Goal: Task Accomplishment & Management: Use online tool/utility

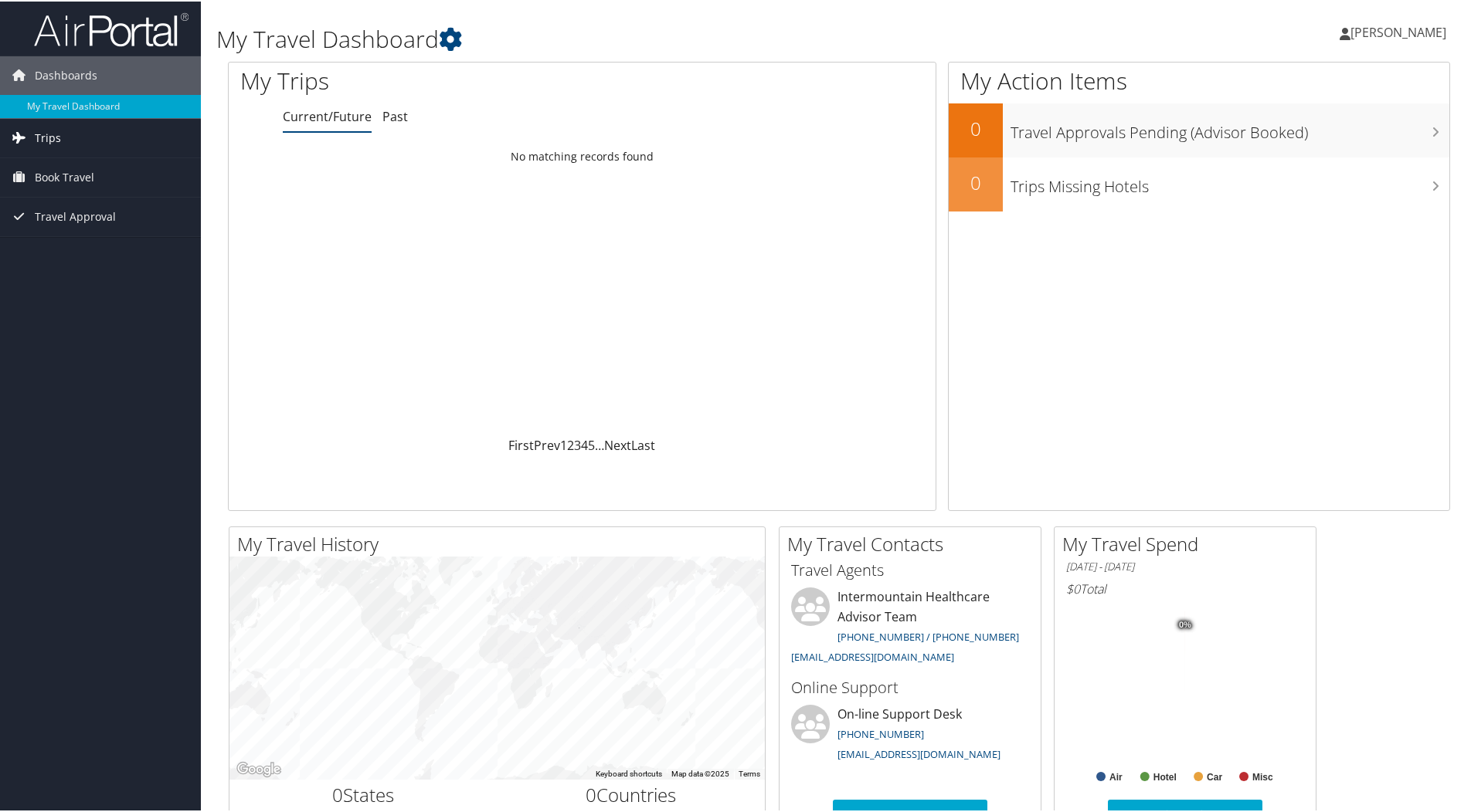
click at [43, 134] on span "Trips" at bounding box center [48, 136] width 26 height 39
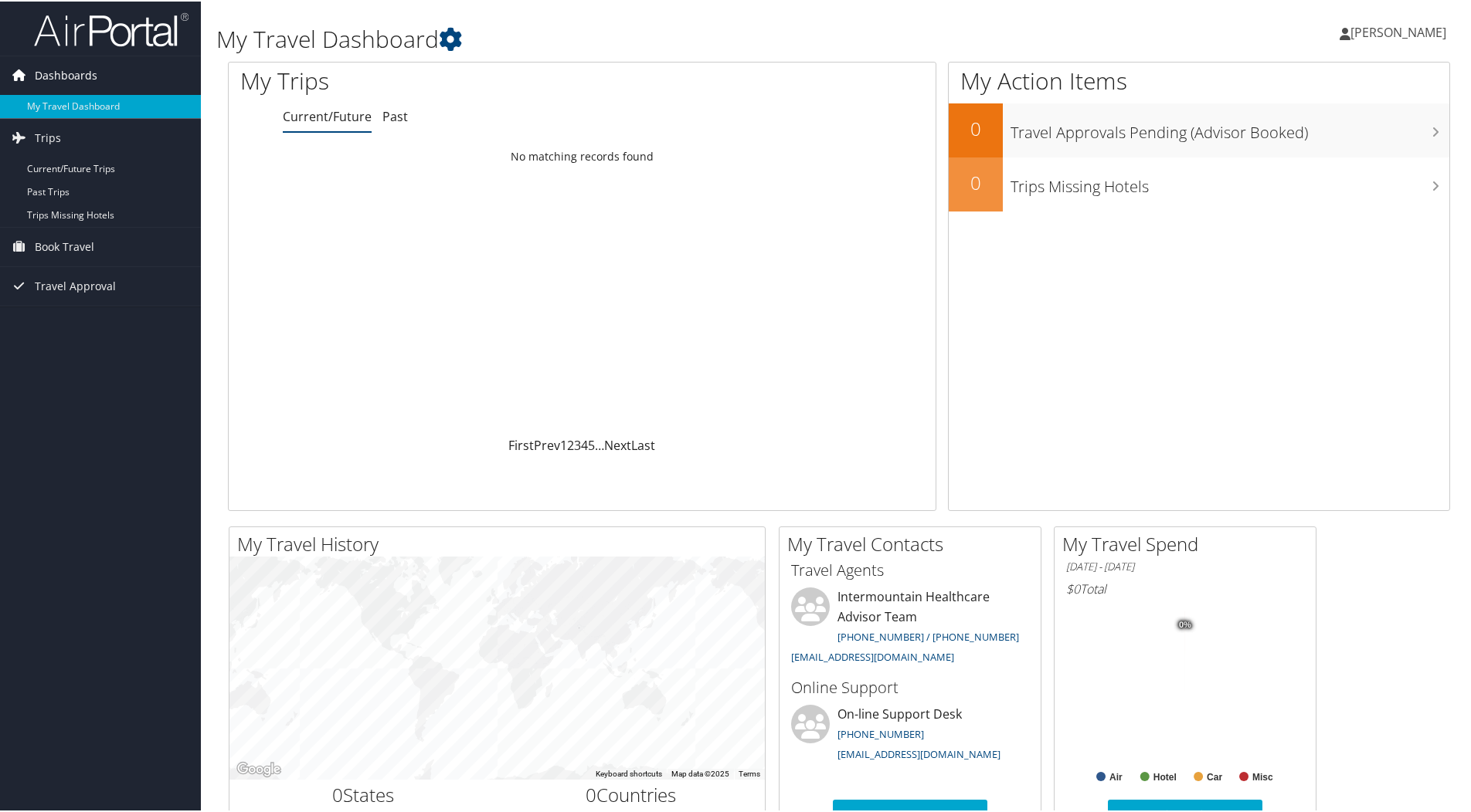
click at [62, 67] on span "Dashboards" at bounding box center [66, 74] width 63 height 39
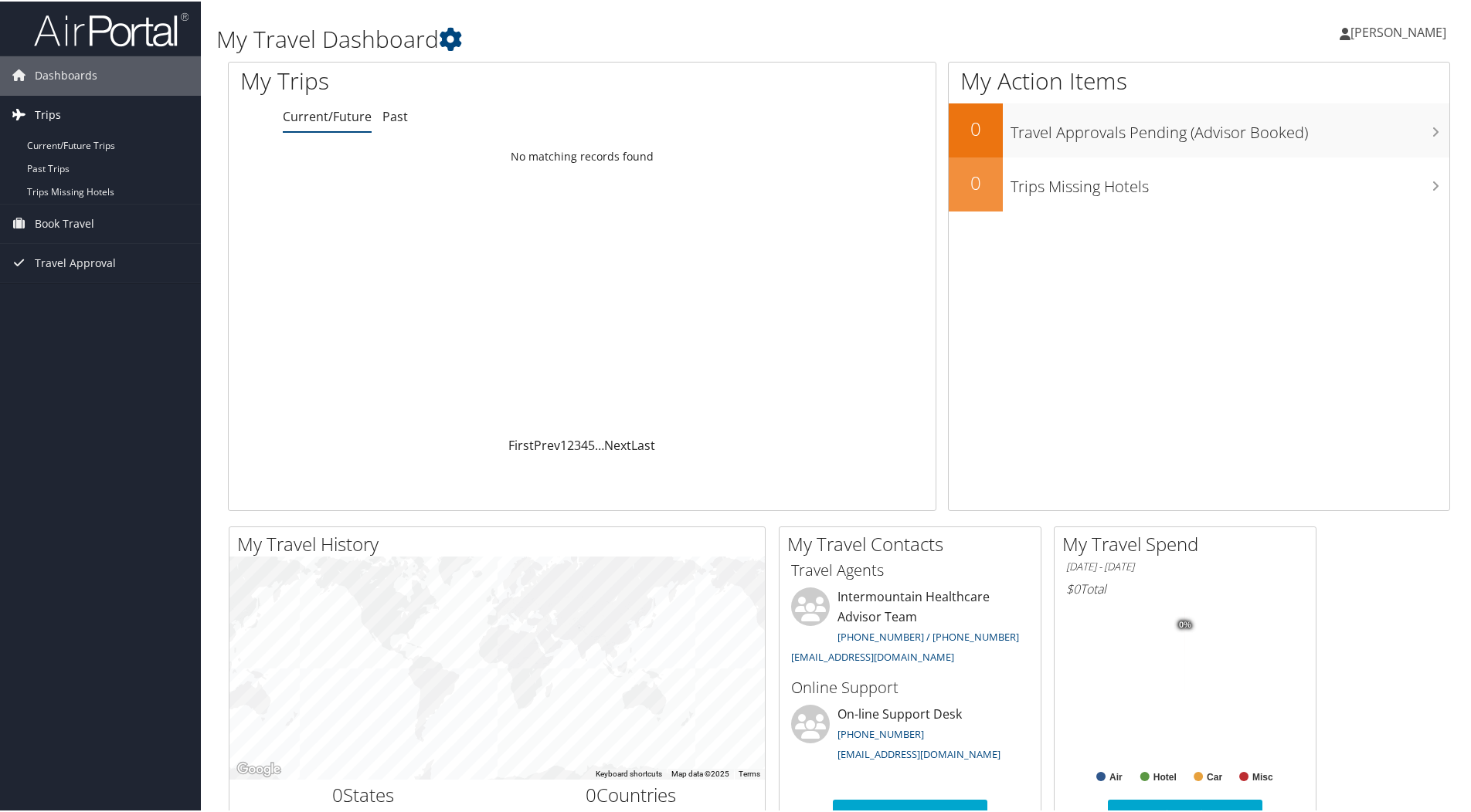
click at [50, 108] on span "Trips" at bounding box center [48, 113] width 26 height 39
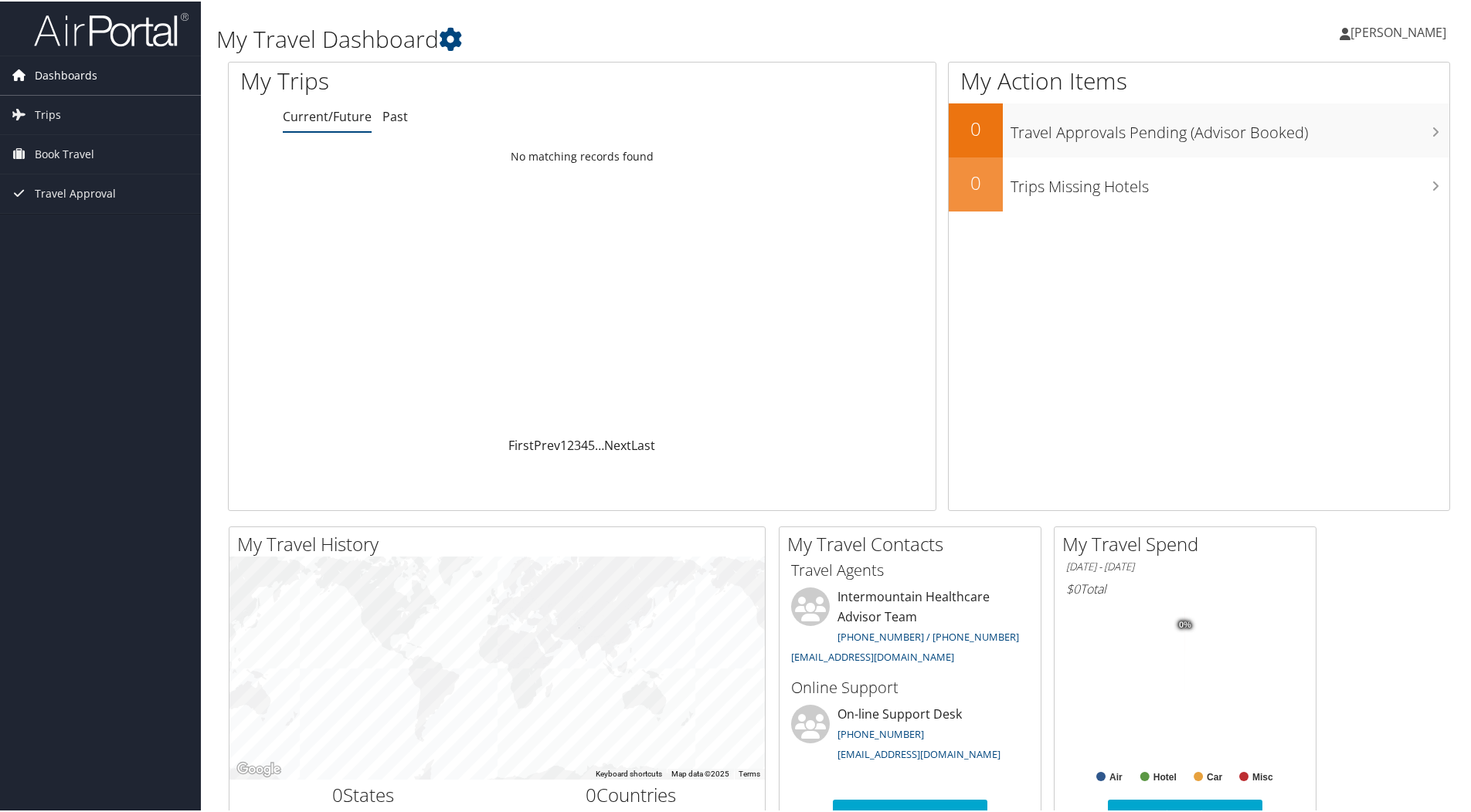
click at [63, 71] on span "Dashboards" at bounding box center [66, 74] width 63 height 39
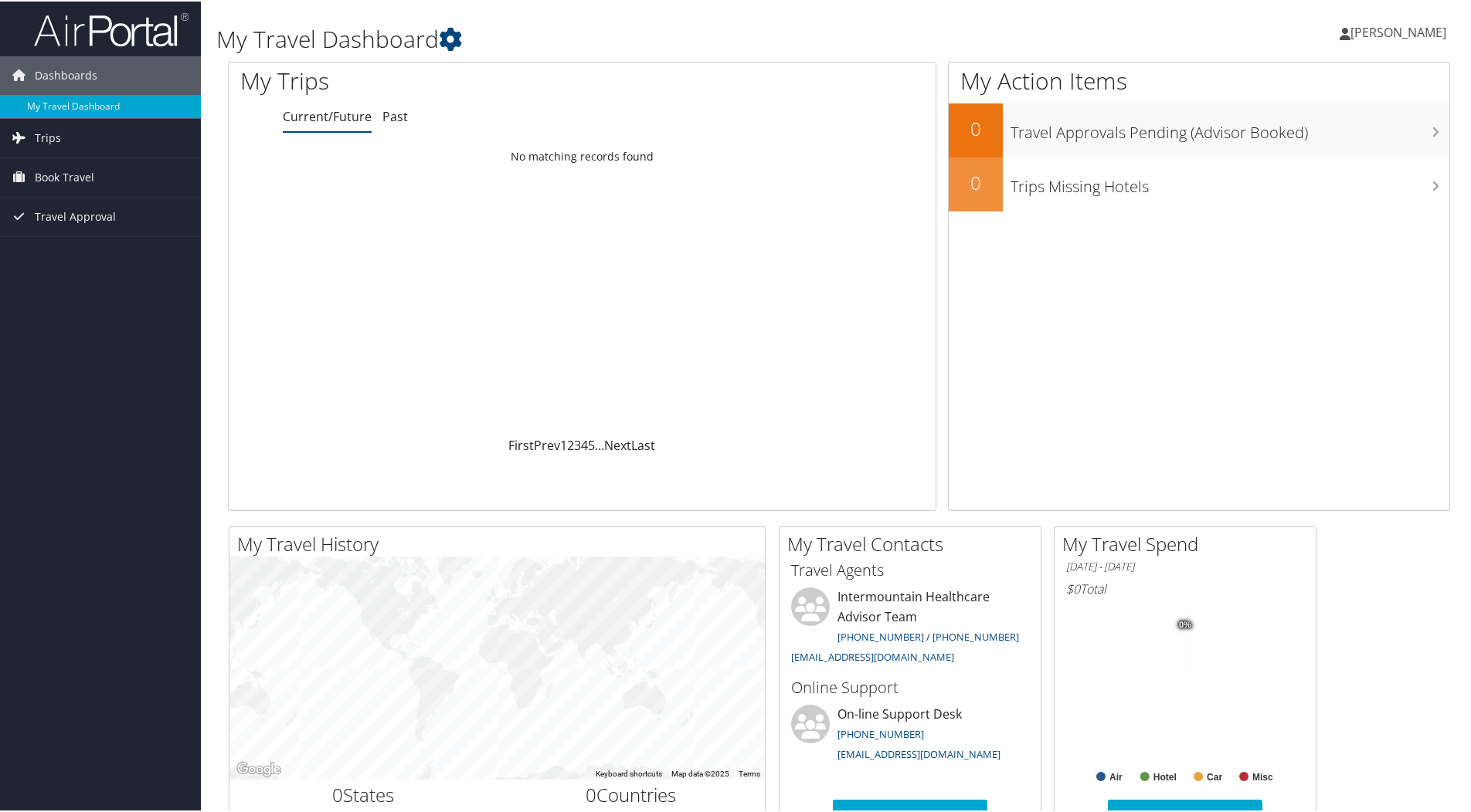
click at [284, 78] on h1 "My Trips" at bounding box center [435, 79] width 389 height 32
click at [331, 113] on link "Current/Future" at bounding box center [326, 115] width 88 height 17
click at [74, 212] on span "Travel Approval" at bounding box center [75, 215] width 81 height 39
click at [68, 271] on link "Approved Trips" at bounding box center [100, 269] width 201 height 23
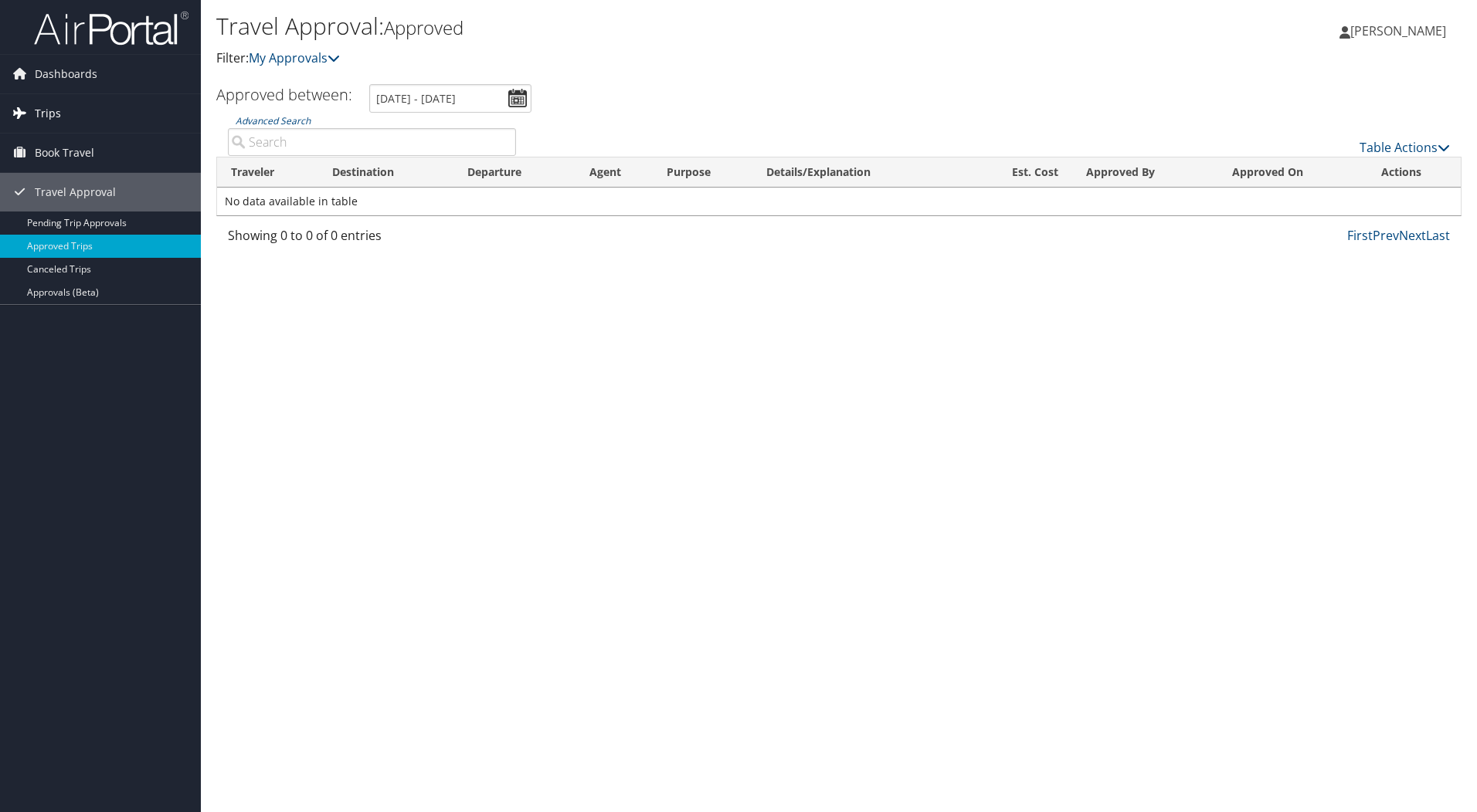
click at [44, 115] on span "Trips" at bounding box center [48, 113] width 26 height 39
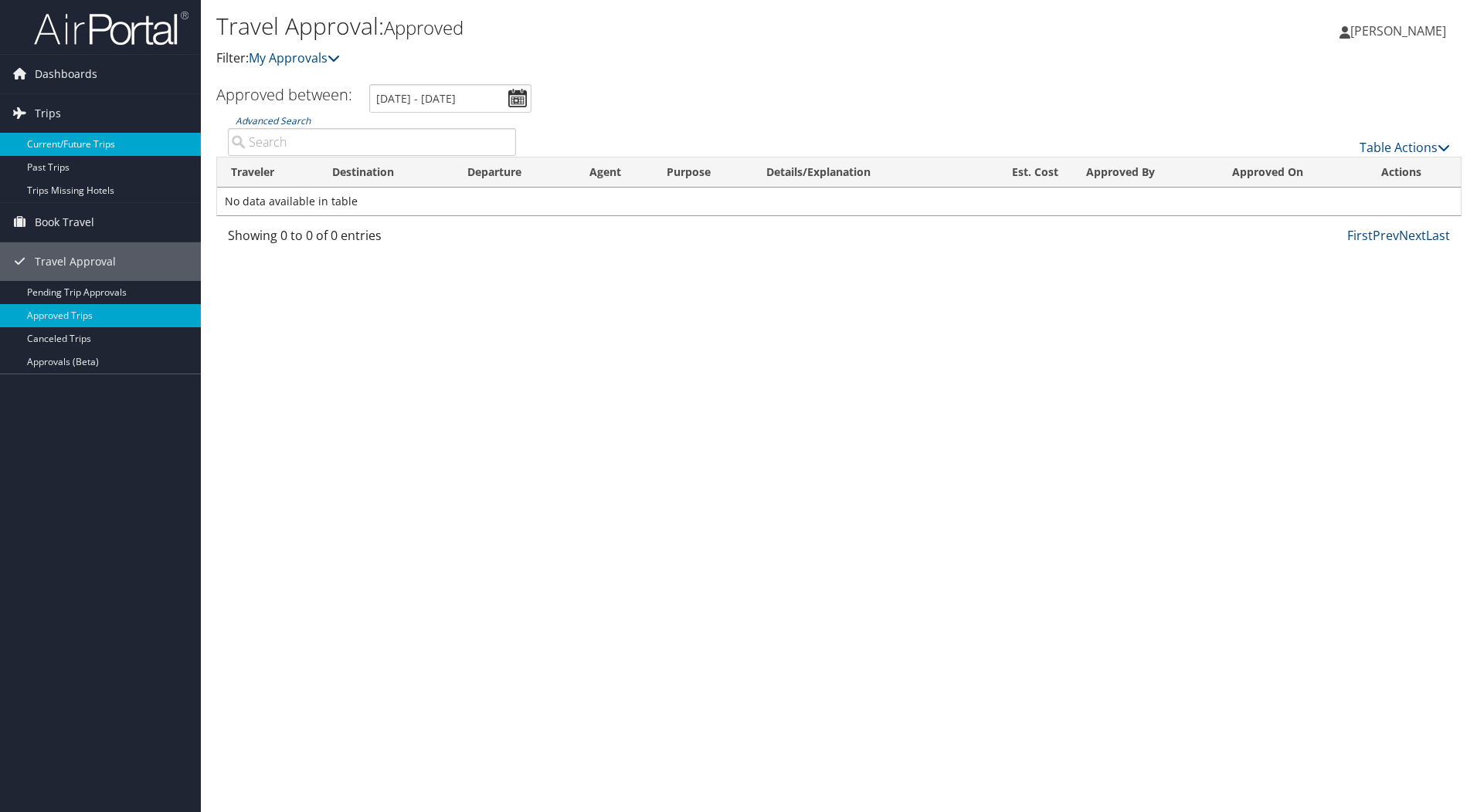
click at [57, 143] on link "Current/Future Trips" at bounding box center [100, 145] width 201 height 23
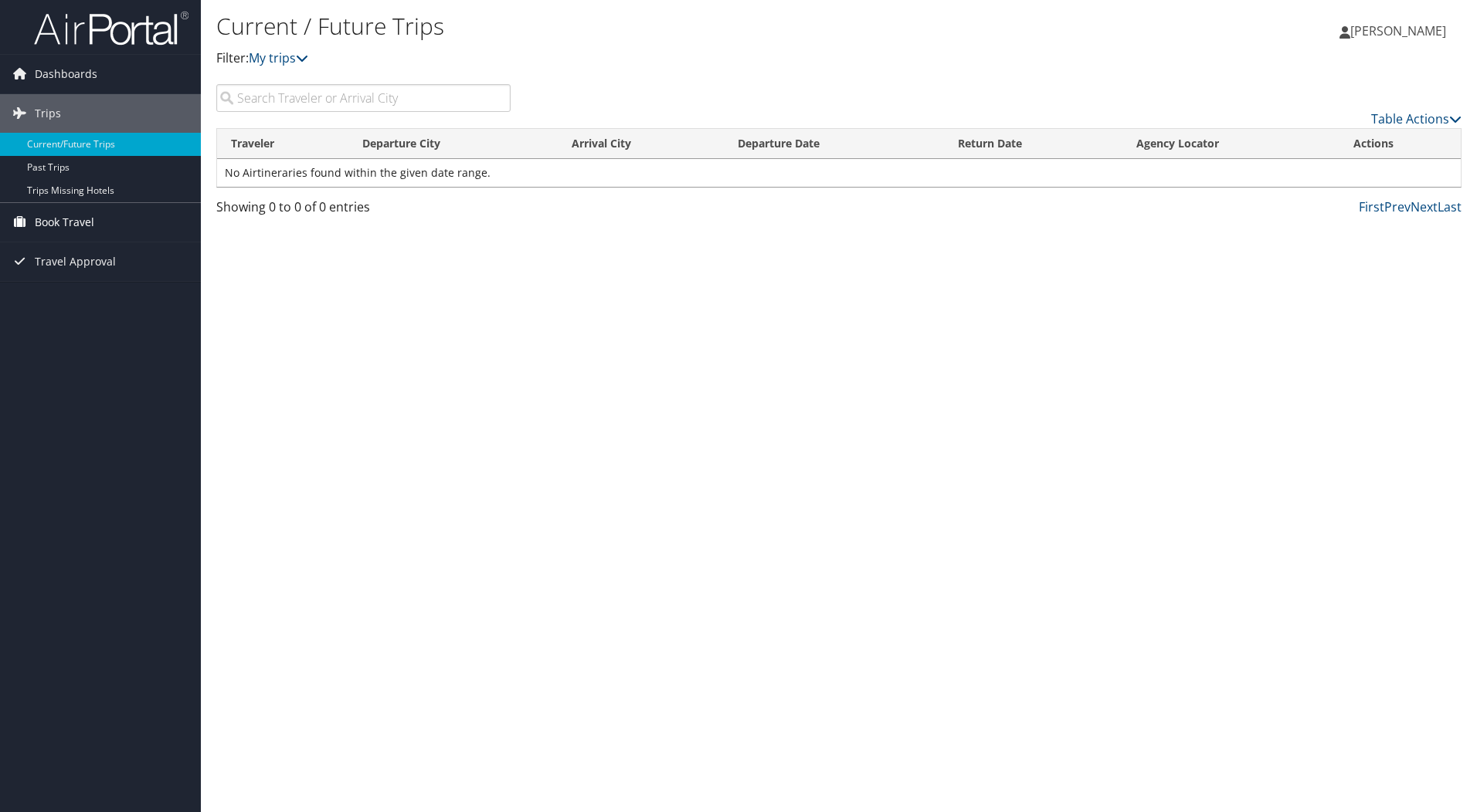
click at [63, 220] on span "Book Travel" at bounding box center [64, 222] width 60 height 39
click at [105, 298] on link "Book/Manage Online Trips" at bounding box center [100, 300] width 201 height 23
